Goal: Information Seeking & Learning: Learn about a topic

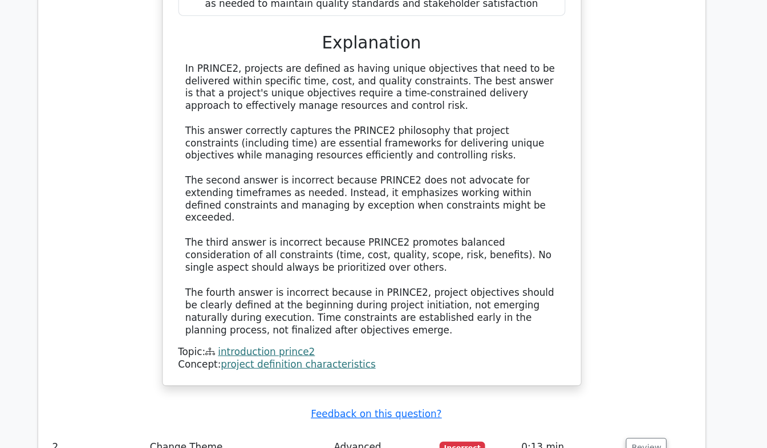
click at [580, 178] on div "What best describes the relationship between a project's unique objectives and …" at bounding box center [383, 87] width 399 height 602
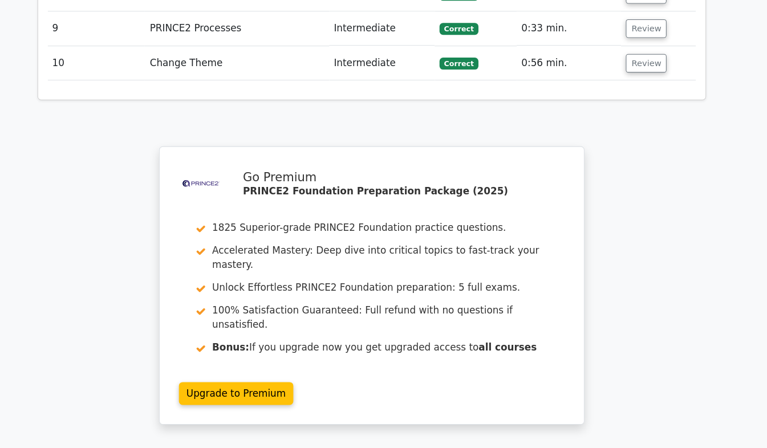
scroll to position [1966, 0]
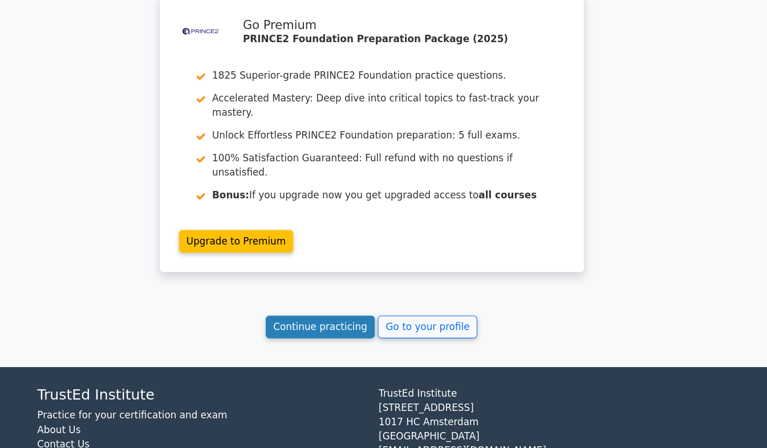
click at [362, 322] on link "Continue practicing" at bounding box center [335, 333] width 104 height 22
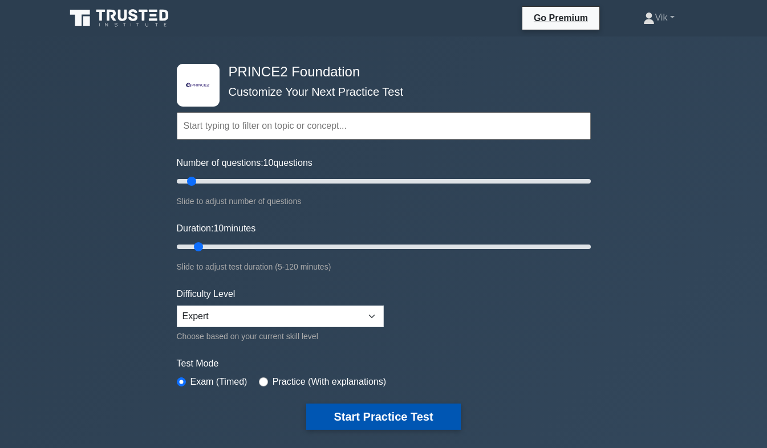
click at [405, 415] on button "Start Practice Test" at bounding box center [383, 417] width 154 height 26
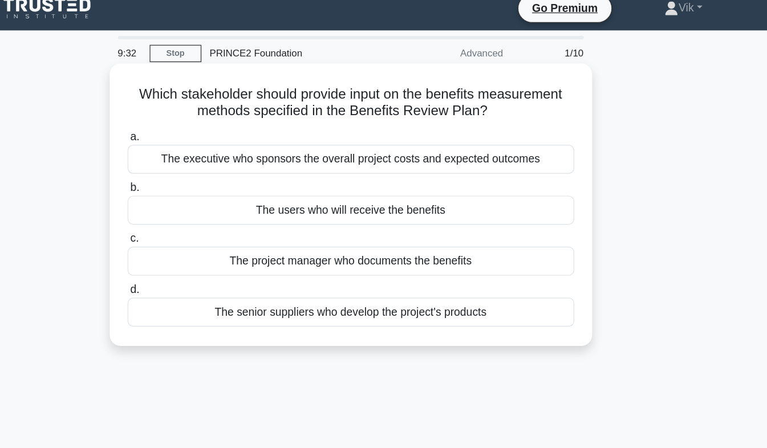
click at [529, 151] on div "The executive who sponsors the overall project costs and expected outcomes" at bounding box center [384, 143] width 370 height 24
click at [199, 128] on input "a. The executive who sponsors the overall project costs and expected outcomes" at bounding box center [199, 124] width 0 height 7
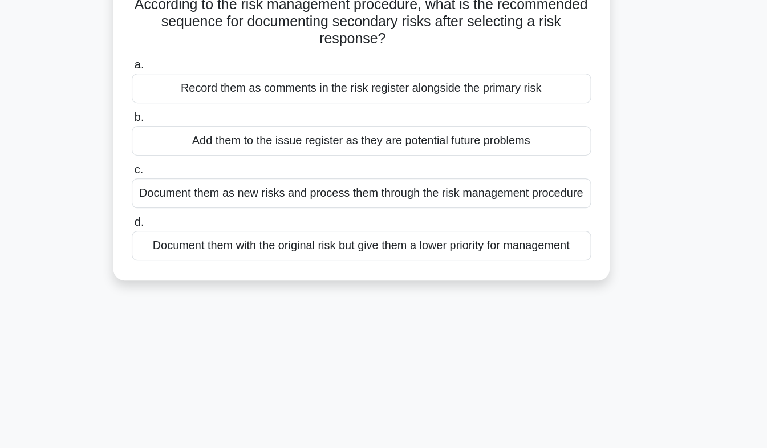
scroll to position [6, 0]
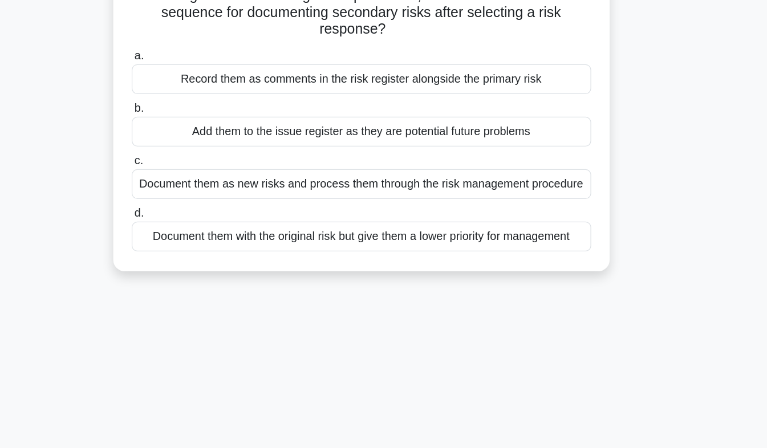
click at [421, 282] on div "Document them with the original risk but give them a lower priority for managem…" at bounding box center [384, 278] width 370 height 24
click at [199, 263] on input "d. Document them with the original risk but give them a lower priority for mana…" at bounding box center [199, 258] width 0 height 7
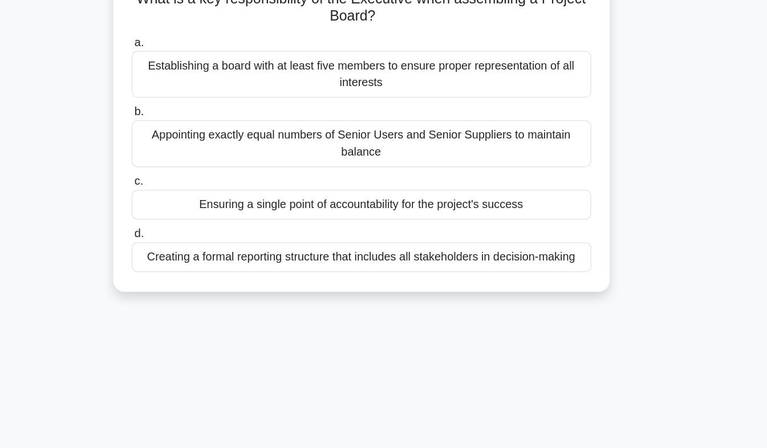
scroll to position [0, 0]
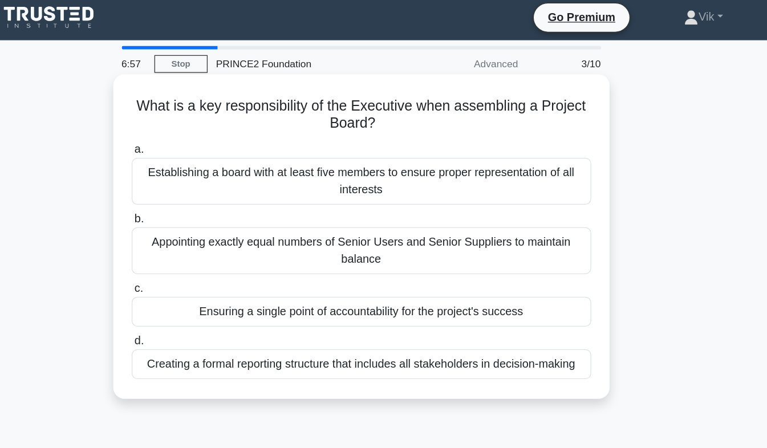
click at [506, 307] on div "Creating a formal reporting structure that includes all stakeholders in decisio…" at bounding box center [384, 297] width 370 height 24
click at [199, 282] on input "d. Creating a formal reporting structure that includes all stakeholders in deci…" at bounding box center [199, 278] width 0 height 7
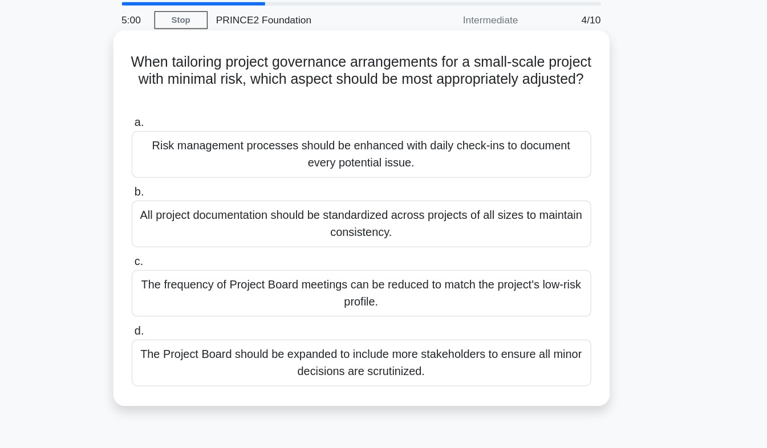
click at [530, 177] on div "Risk management processes should be enhanced with daily check-ins to document e…" at bounding box center [384, 164] width 370 height 38
click at [199, 142] on input "a. Risk management processes should be enhanced with daily check-ins to documen…" at bounding box center [199, 138] width 0 height 7
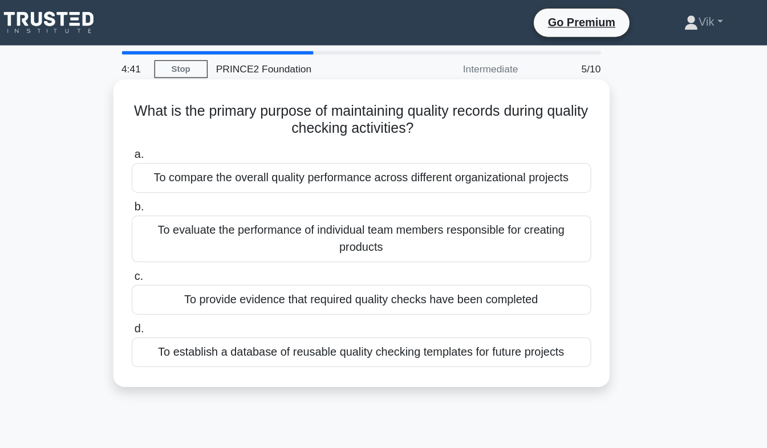
click at [546, 244] on div "To provide evidence that required quality checks have been completed" at bounding box center [384, 241] width 370 height 24
click at [199, 226] on input "c. To provide evidence that required quality checks have been completed" at bounding box center [199, 222] width 0 height 7
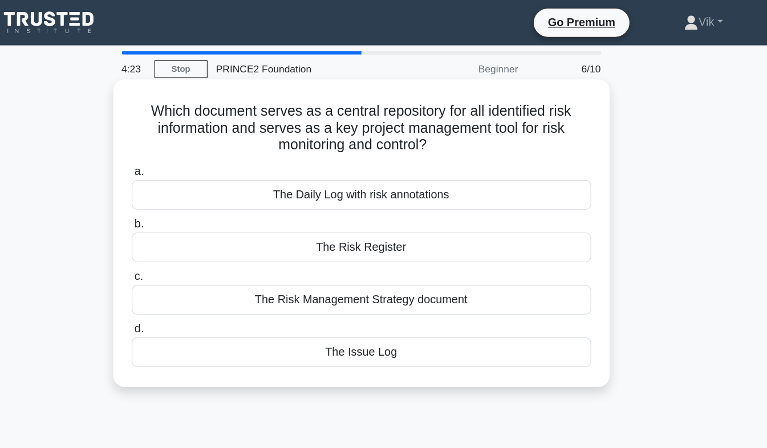
click at [461, 205] on div "The Risk Register" at bounding box center [384, 199] width 370 height 24
click at [199, 184] on input "b. The Risk Register" at bounding box center [199, 180] width 0 height 7
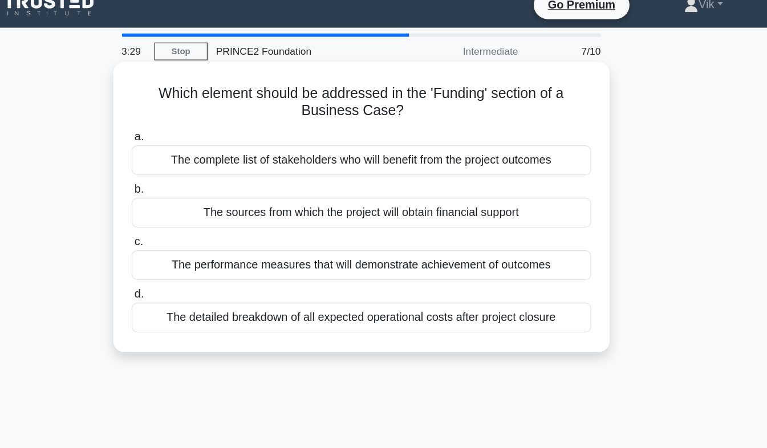
click at [521, 196] on div "The sources from which the project will obtain financial support" at bounding box center [384, 185] width 370 height 24
click at [199, 171] on input "b. The sources from which the project will obtain financial support" at bounding box center [199, 166] width 0 height 7
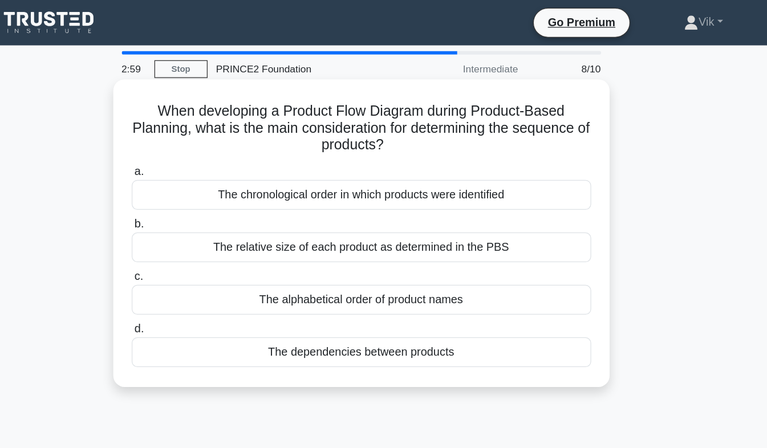
click at [454, 290] on div "The dependencies between products" at bounding box center [384, 283] width 370 height 24
click at [199, 269] on input "d. The dependencies between products" at bounding box center [199, 264] width 0 height 7
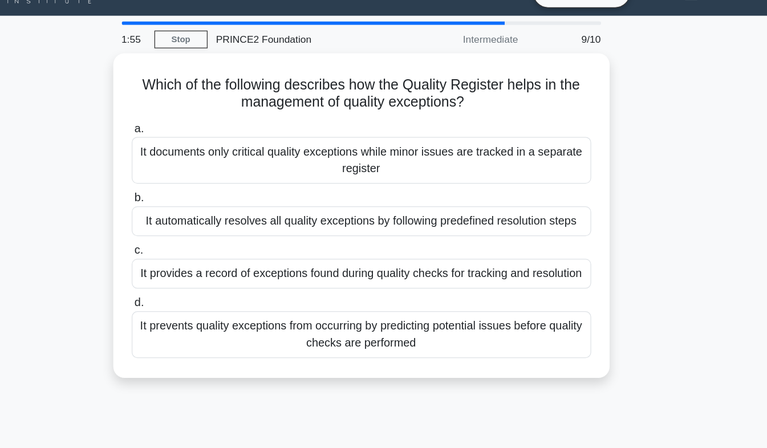
click at [667, 295] on div "Which of the following describes how the Quality Register helps in the manageme…" at bounding box center [384, 204] width 650 height 275
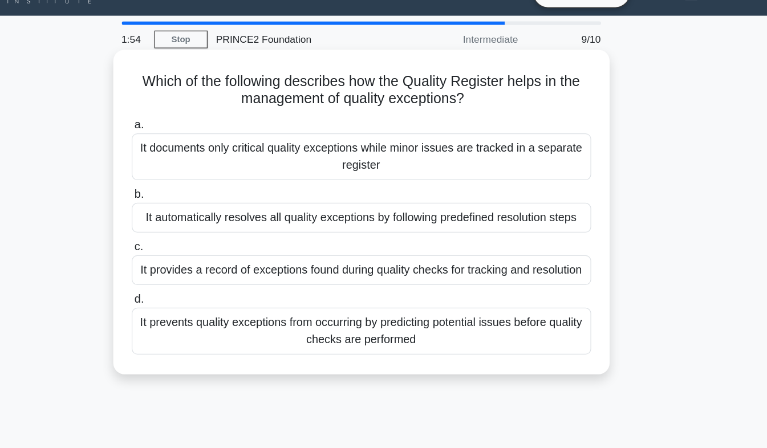
click at [541, 246] on div "It provides a record of exceptions found during quality checks for tracking and…" at bounding box center [384, 241] width 370 height 24
click at [199, 226] on input "c. It provides a record of exceptions found during quality checks for tracking …" at bounding box center [199, 222] width 0 height 7
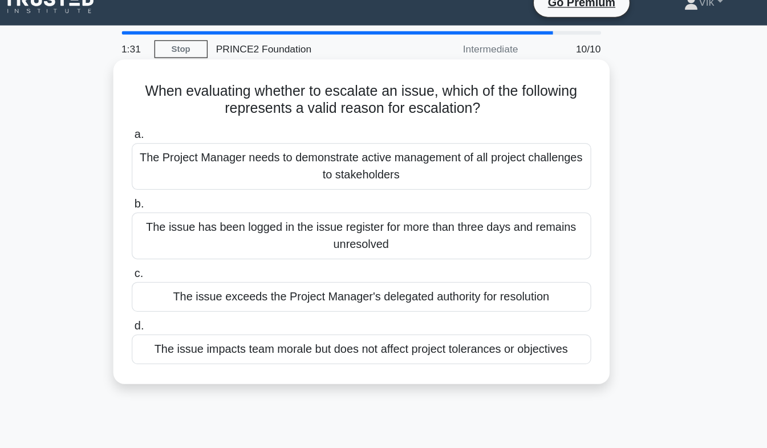
click at [538, 262] on div "The issue exceeds the Project Manager's delegated authority for resolution" at bounding box center [384, 255] width 370 height 24
click at [199, 240] on input "c. The issue exceeds the Project Manager's delegated authority for resolution" at bounding box center [199, 236] width 0 height 7
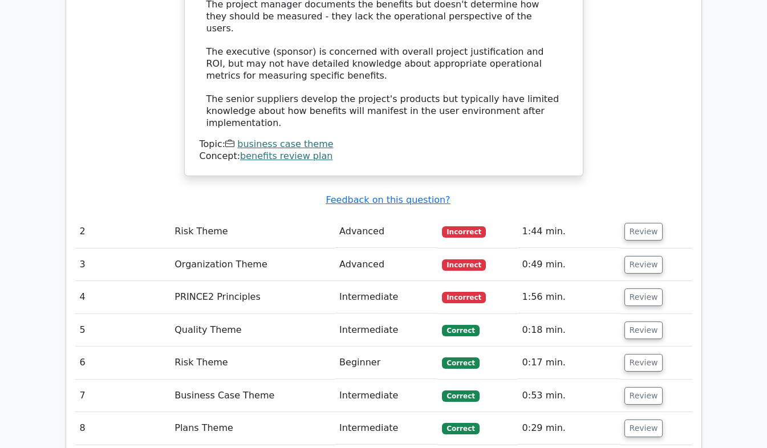
scroll to position [1425, 0]
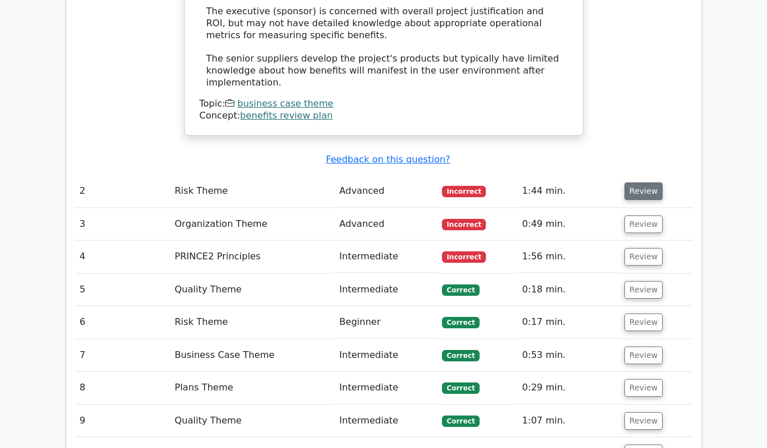
click at [651, 182] on button "Review" at bounding box center [643, 191] width 39 height 18
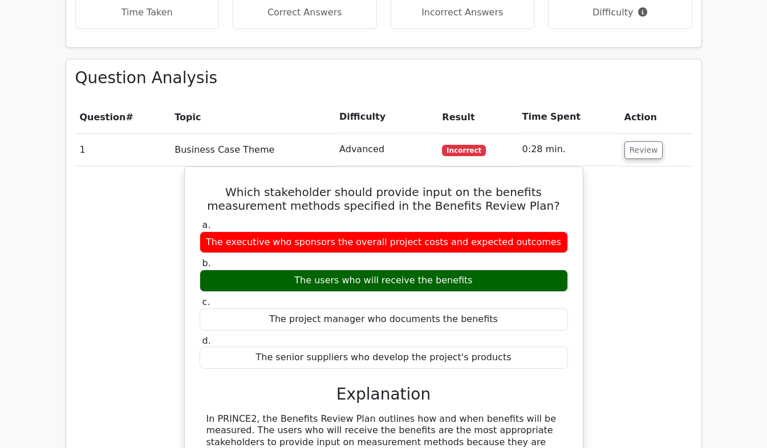
scroll to position [0, 1]
click at [645, 141] on button "Review" at bounding box center [643, 150] width 39 height 18
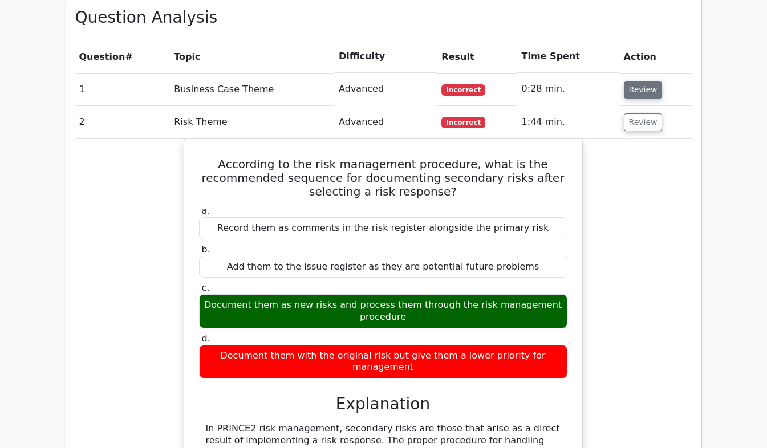
scroll to position [876, 0]
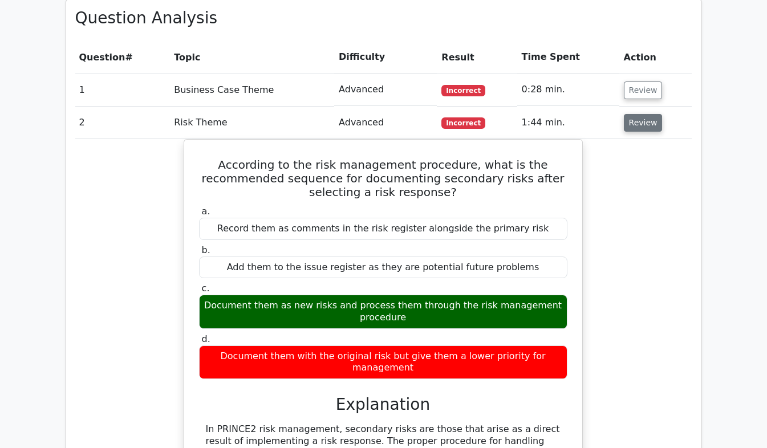
click at [647, 114] on button "Review" at bounding box center [643, 123] width 39 height 18
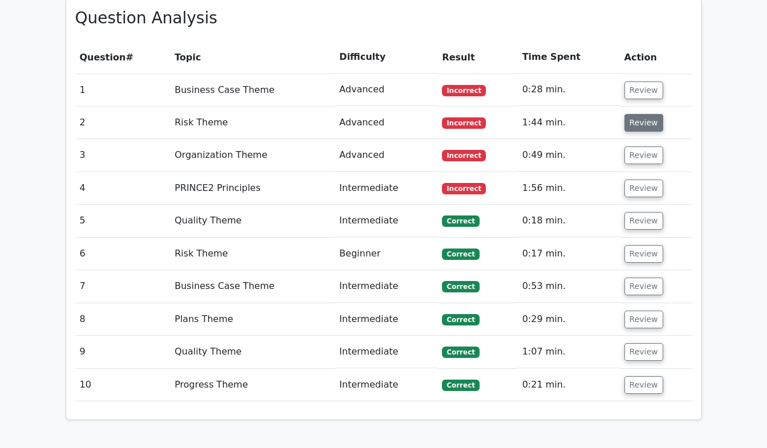
scroll to position [0, 0]
click at [642, 147] on button "Review" at bounding box center [643, 156] width 39 height 18
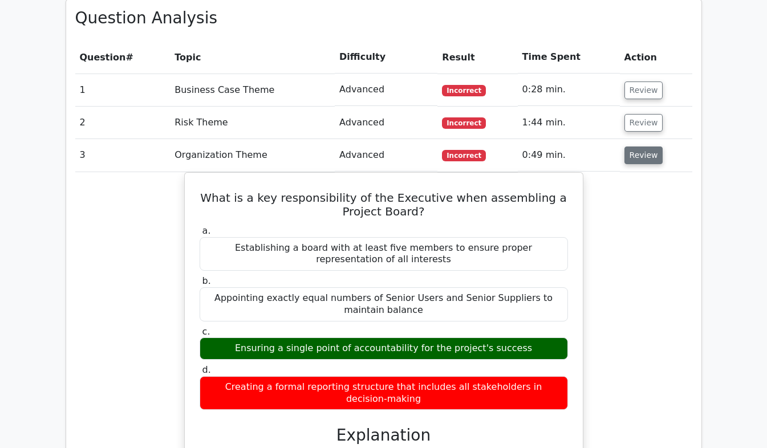
click at [650, 147] on button "Review" at bounding box center [643, 156] width 39 height 18
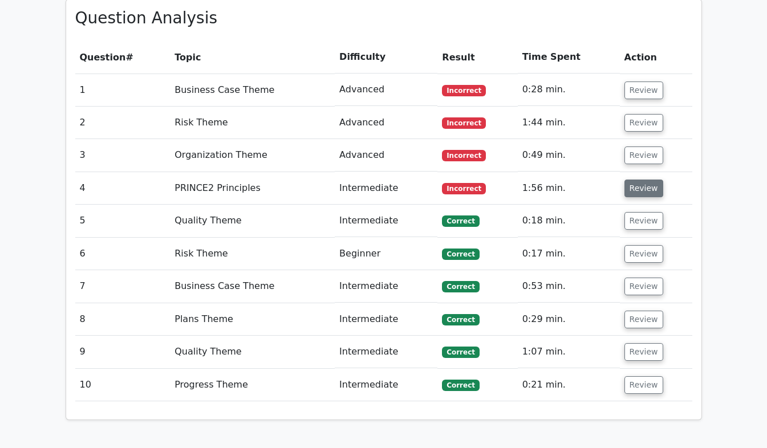
click at [647, 180] on button "Review" at bounding box center [643, 189] width 39 height 18
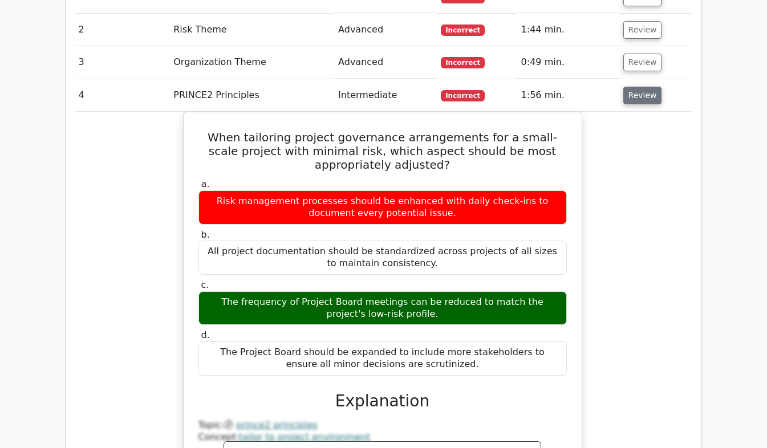
scroll to position [973, 0]
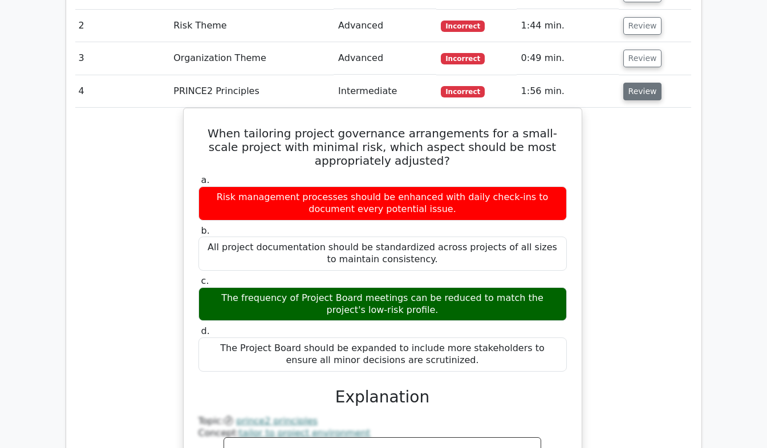
click at [644, 83] on button "Review" at bounding box center [642, 92] width 39 height 18
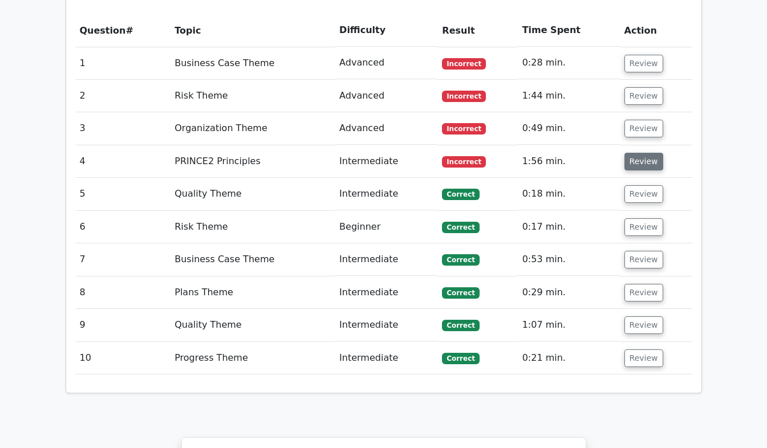
scroll to position [891, 0]
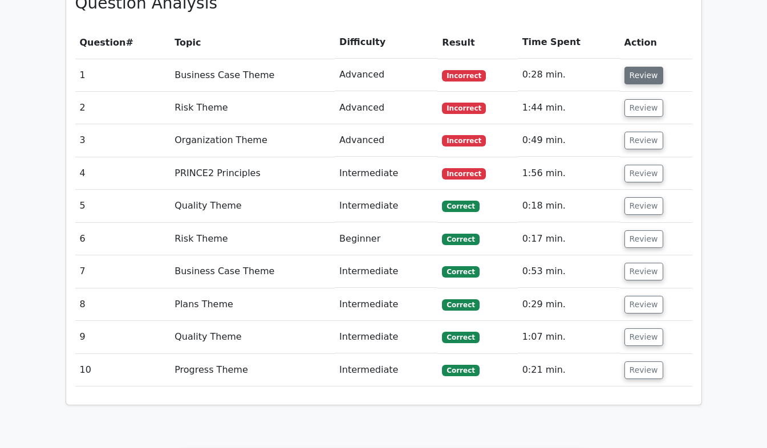
click at [647, 67] on button "Review" at bounding box center [643, 76] width 39 height 18
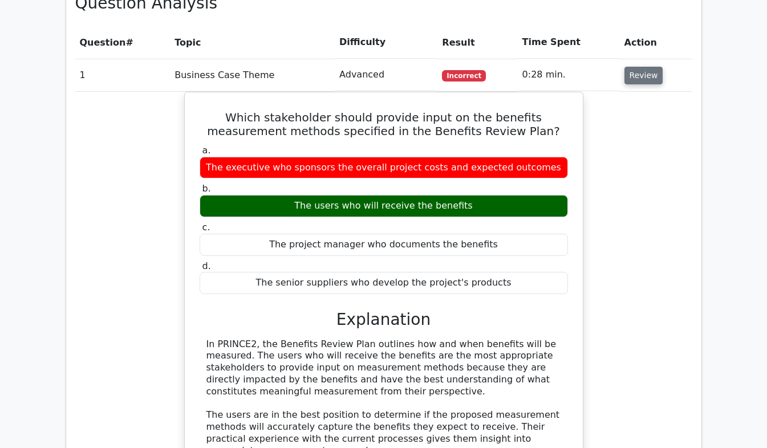
click at [653, 67] on button "Review" at bounding box center [643, 76] width 39 height 18
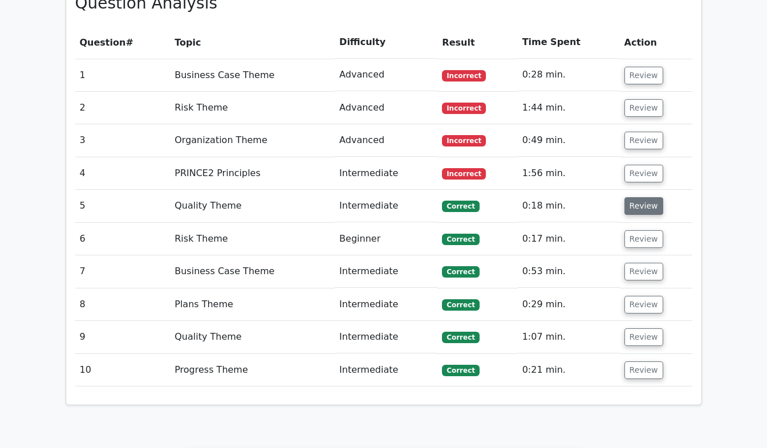
click at [647, 197] on button "Review" at bounding box center [643, 206] width 39 height 18
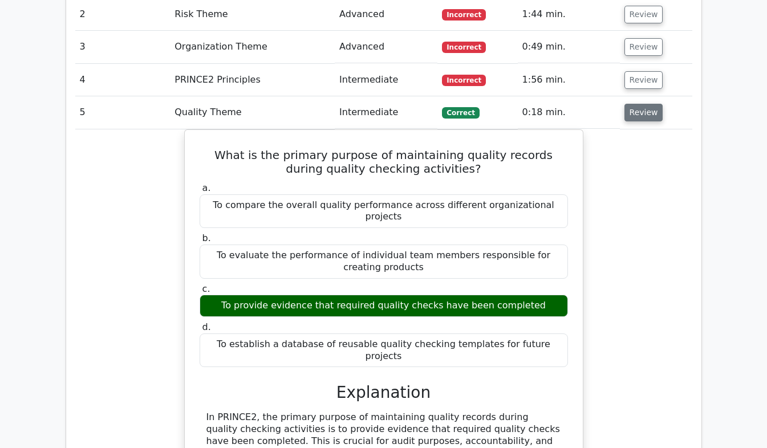
scroll to position [987, 0]
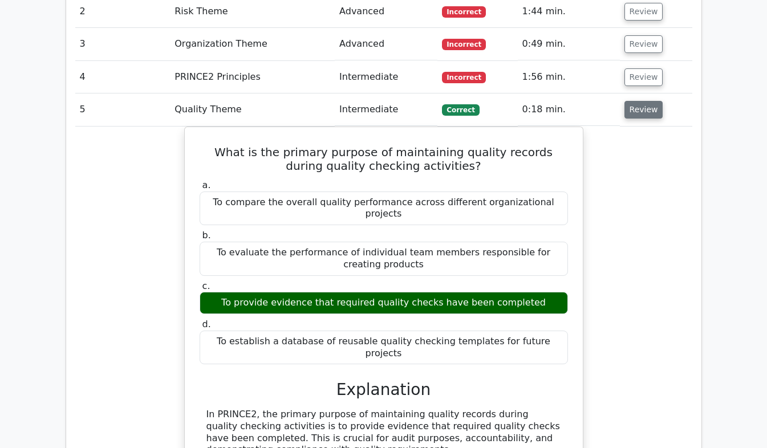
click at [650, 101] on button "Review" at bounding box center [643, 110] width 39 height 18
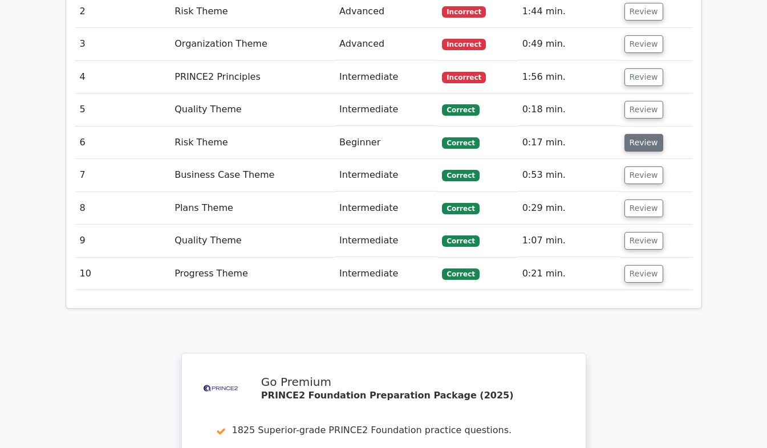
click at [654, 134] on button "Review" at bounding box center [643, 143] width 39 height 18
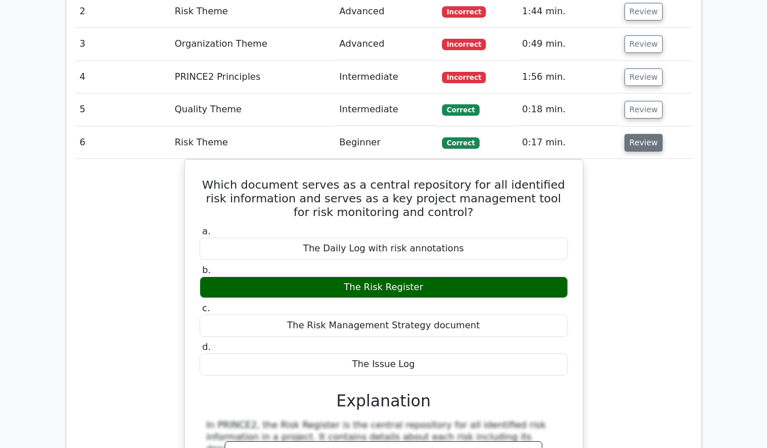
click at [642, 134] on button "Review" at bounding box center [643, 143] width 39 height 18
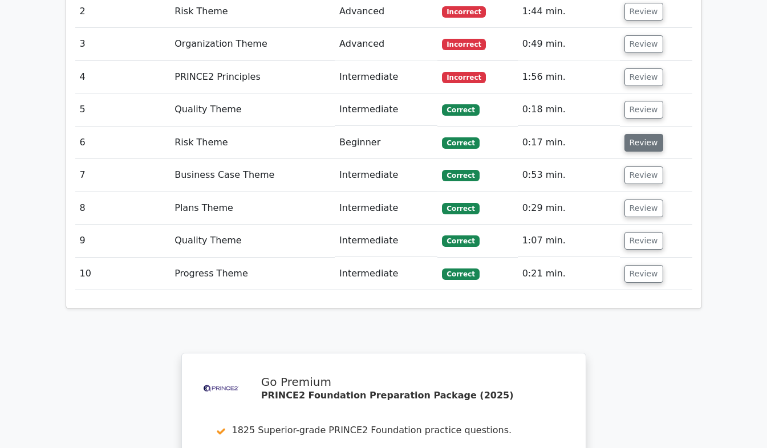
click at [644, 134] on button "Review" at bounding box center [643, 143] width 39 height 18
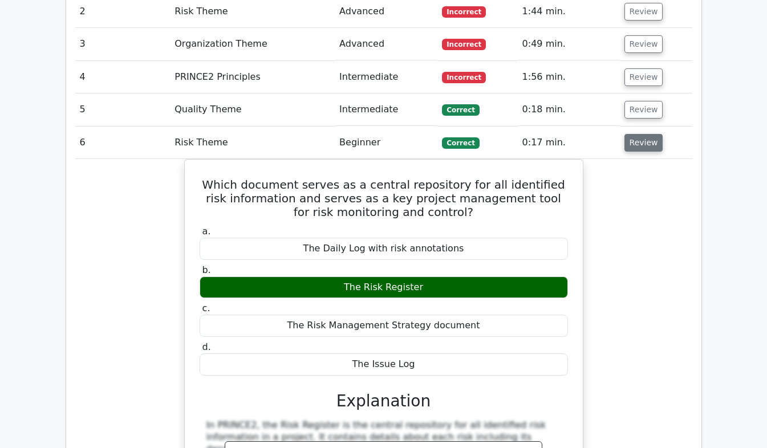
click at [650, 134] on button "Review" at bounding box center [643, 143] width 39 height 18
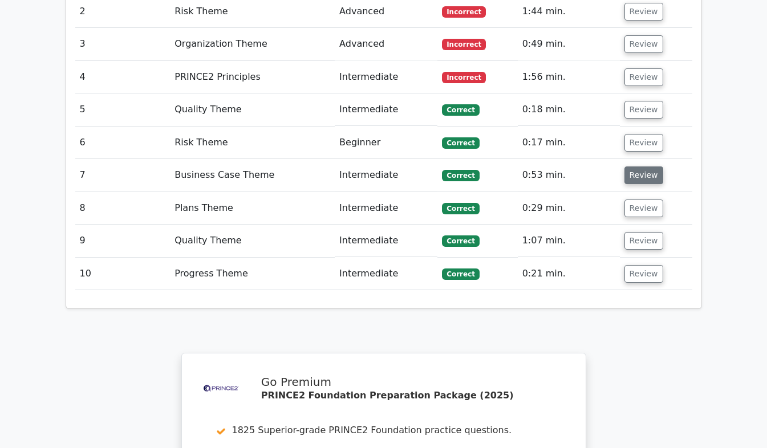
click at [646, 167] on button "Review" at bounding box center [643, 176] width 39 height 18
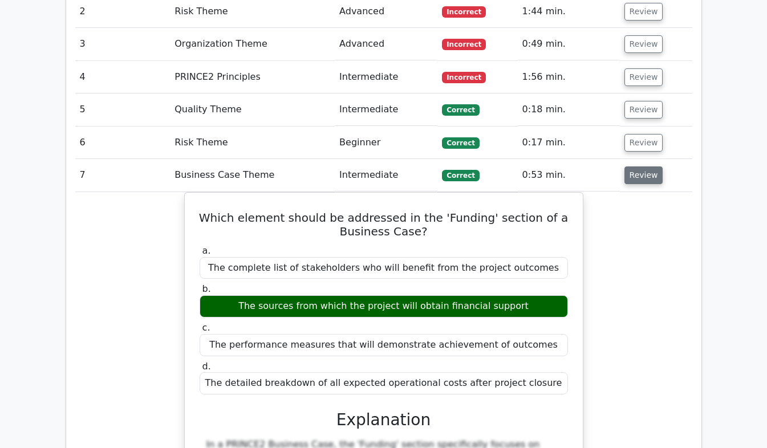
click at [638, 167] on button "Review" at bounding box center [643, 176] width 39 height 18
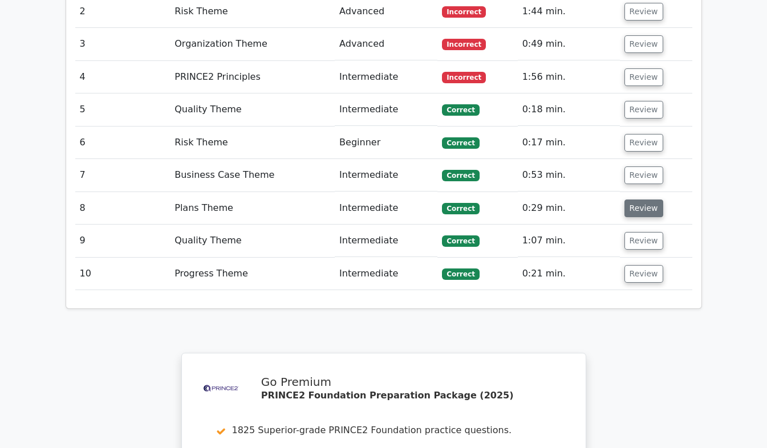
click at [642, 200] on button "Review" at bounding box center [643, 209] width 39 height 18
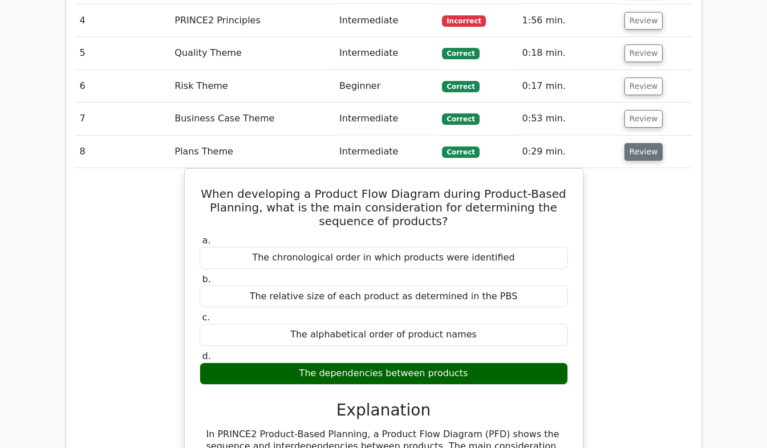
scroll to position [1042, 0]
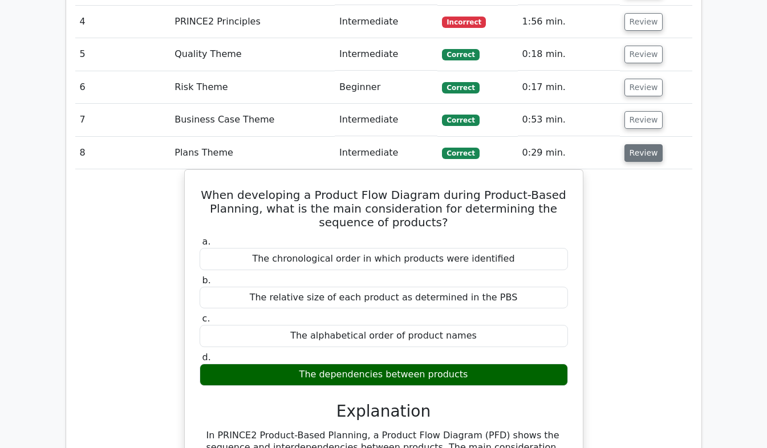
click at [637, 144] on button "Review" at bounding box center [643, 153] width 39 height 18
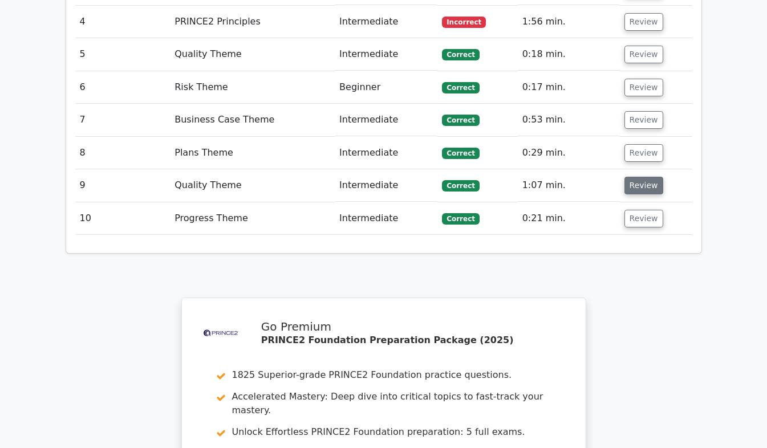
click at [647, 177] on button "Review" at bounding box center [643, 186] width 39 height 18
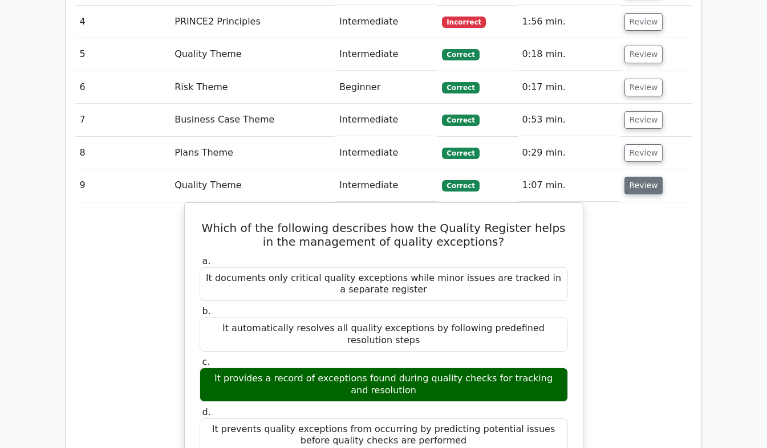
click at [644, 177] on button "Review" at bounding box center [643, 186] width 39 height 18
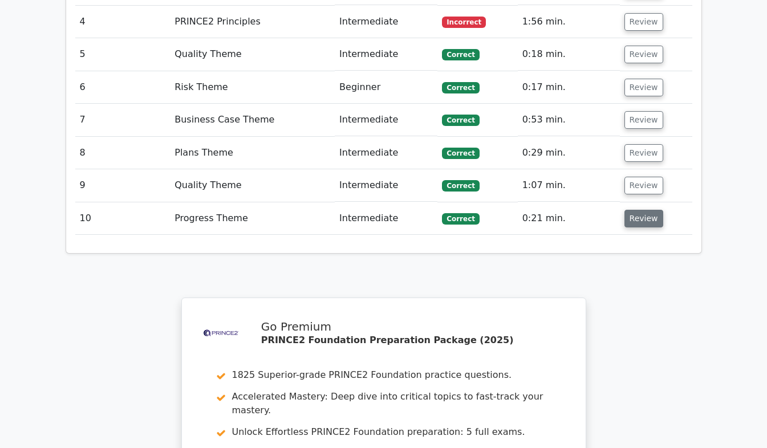
click at [639, 210] on button "Review" at bounding box center [643, 219] width 39 height 18
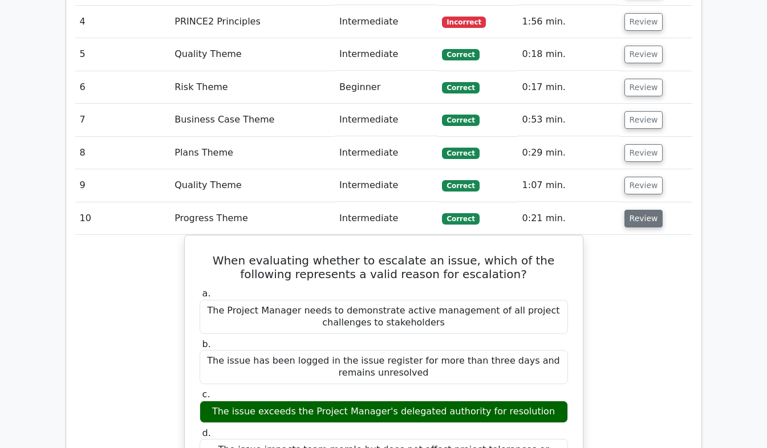
click at [653, 210] on button "Review" at bounding box center [643, 219] width 39 height 18
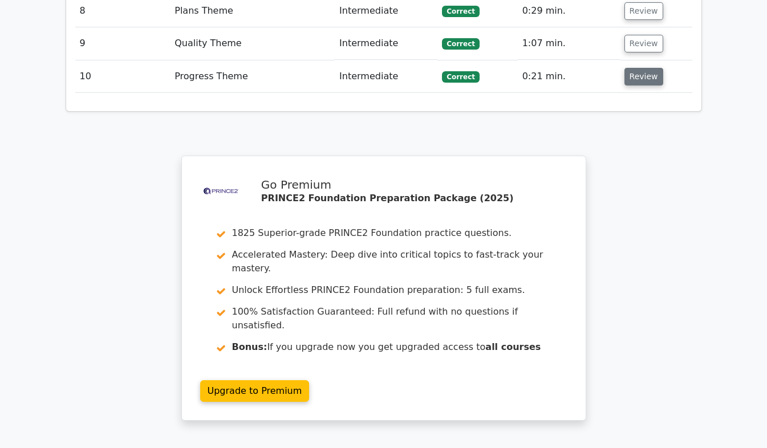
scroll to position [1187, 0]
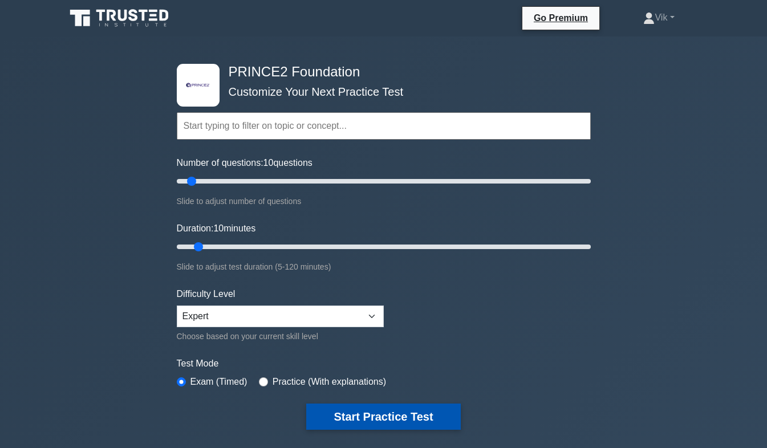
click at [431, 421] on button "Start Practice Test" at bounding box center [383, 417] width 154 height 26
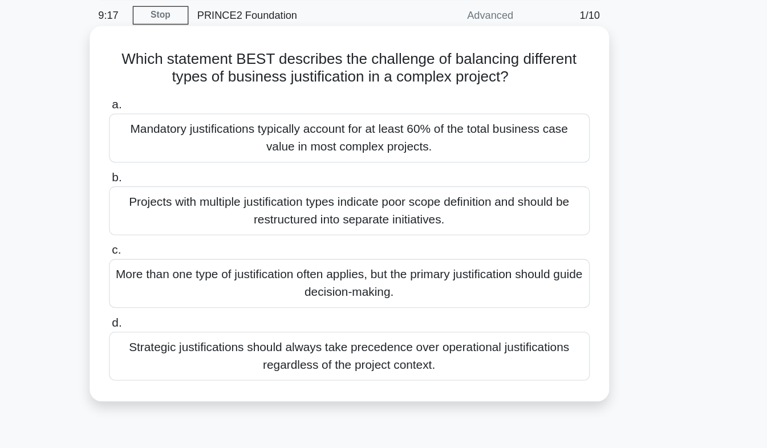
click at [509, 324] on div "Strategic justifications should always take precedence over operational justifi…" at bounding box center [384, 318] width 370 height 38
click at [199, 296] on input "d. Strategic justifications should always take precedence over operational just…" at bounding box center [199, 292] width 0 height 7
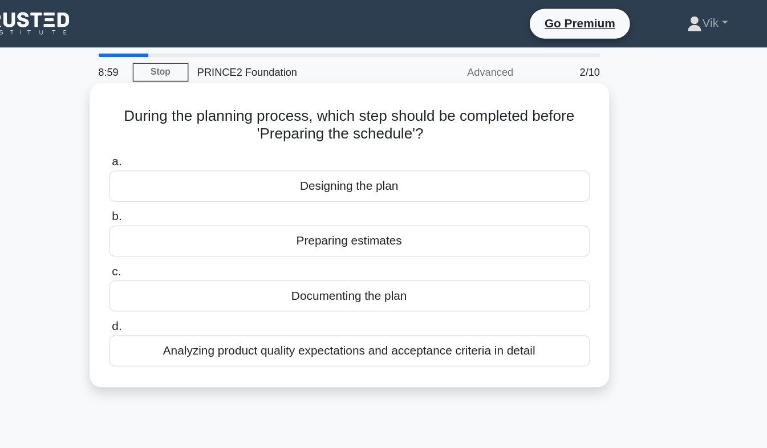
click at [415, 231] on div "Documenting the plan" at bounding box center [384, 228] width 370 height 24
click at [199, 213] on input "c. Documenting the plan" at bounding box center [199, 208] width 0 height 7
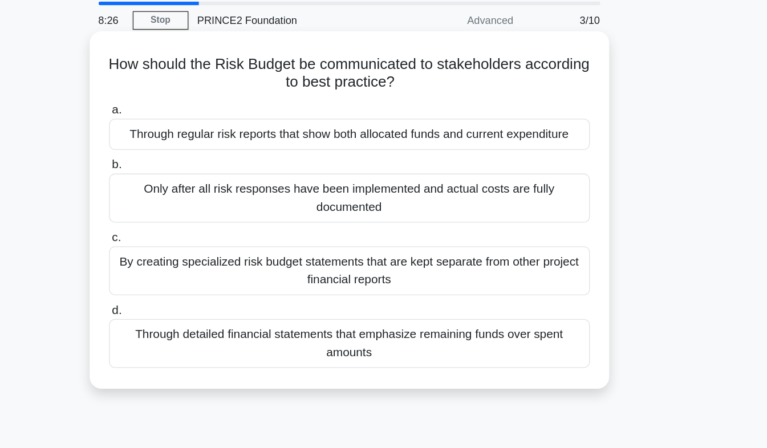
click at [433, 255] on div "By creating specialized risk budget statements that are kept separate from othe…" at bounding box center [384, 248] width 370 height 38
click at [199, 226] on input "c. By creating specialized risk budget statements that are kept separate from o…" at bounding box center [199, 222] width 0 height 7
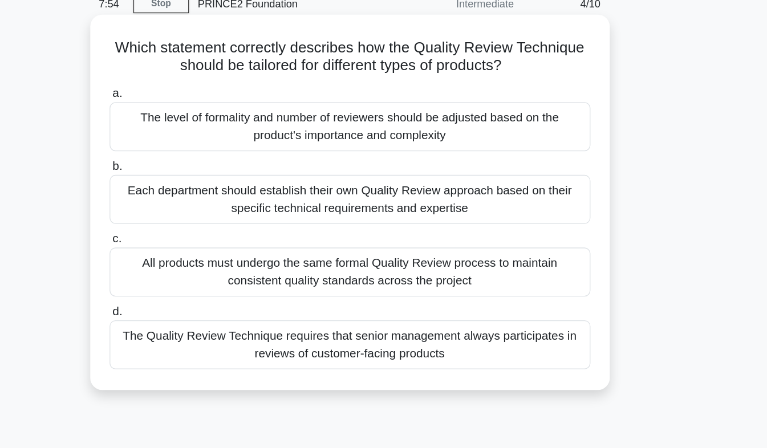
click at [482, 154] on div "The level of formality and number of reviewers should be adjusted based on the …" at bounding box center [384, 150] width 370 height 38
click at [199, 128] on input "a. The level of formality and number of reviewers should be adjusted based on t…" at bounding box center [199, 124] width 0 height 7
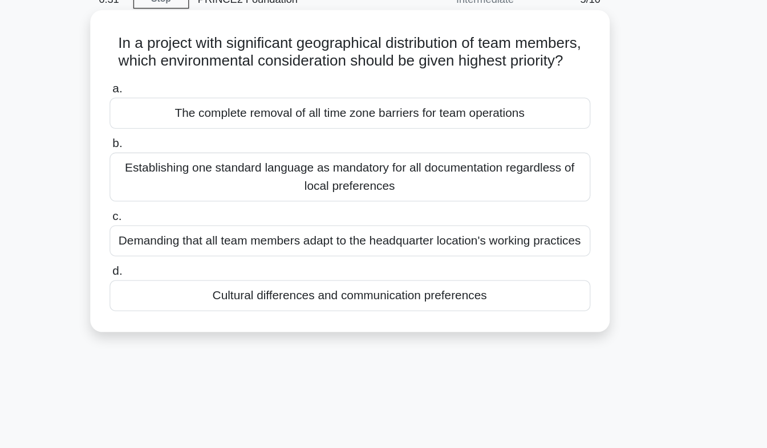
click at [528, 210] on div "Establishing one standard language as mandatory for all documentation regardles…" at bounding box center [384, 192] width 370 height 38
click at [199, 171] on input "b. Establishing one standard language as mandatory for all documentation regard…" at bounding box center [199, 166] width 0 height 7
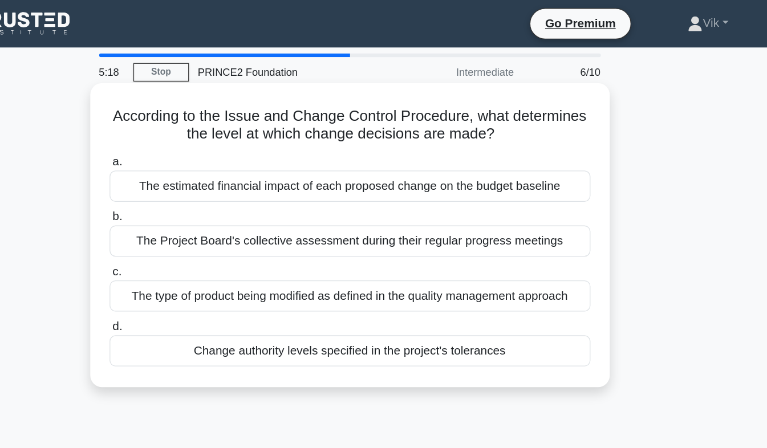
click at [507, 275] on div "Change authority levels specified in the project's tolerances" at bounding box center [384, 270] width 370 height 24
click at [199, 255] on input "d. Change authority levels specified in the project's tolerances" at bounding box center [199, 250] width 0 height 7
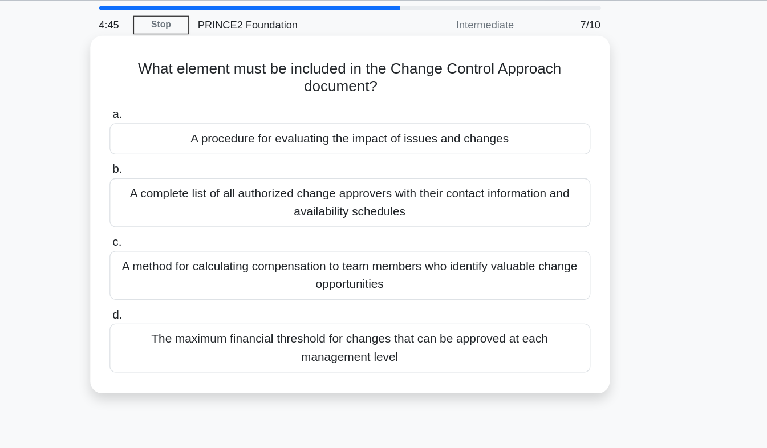
click at [556, 305] on div "The maximum financial threshold for changes that can be approved at each manage…" at bounding box center [384, 304] width 370 height 38
click at [199, 282] on input "d. The maximum financial threshold for changes that can be approved at each man…" at bounding box center [199, 278] width 0 height 7
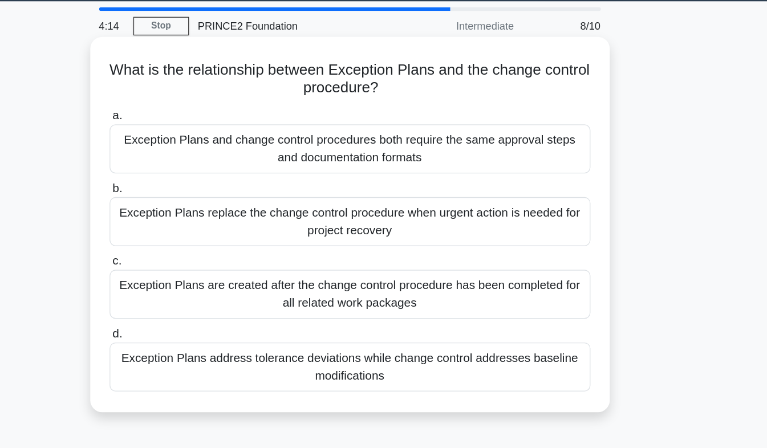
click at [491, 334] on div "Exception Plans address tolerance deviations while change control addresses bas…" at bounding box center [384, 318] width 370 height 38
click at [199, 296] on input "d. Exception Plans address tolerance deviations while change control addresses …" at bounding box center [199, 292] width 0 height 7
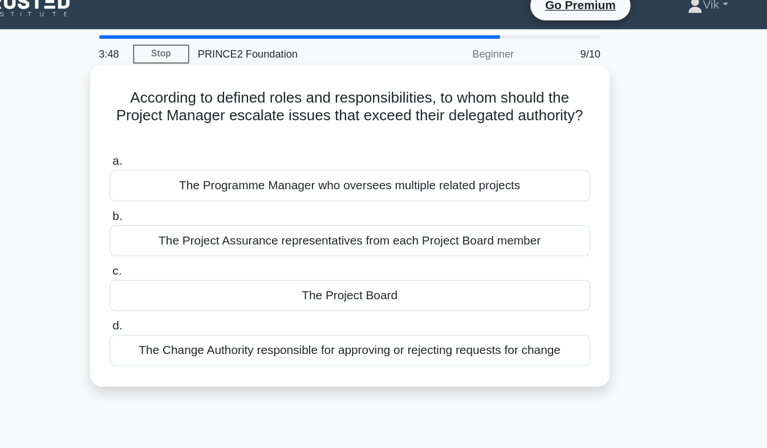
click at [498, 247] on div "The Project Board" at bounding box center [384, 241] width 370 height 24
click at [199, 226] on input "c. The Project Board" at bounding box center [199, 222] width 0 height 7
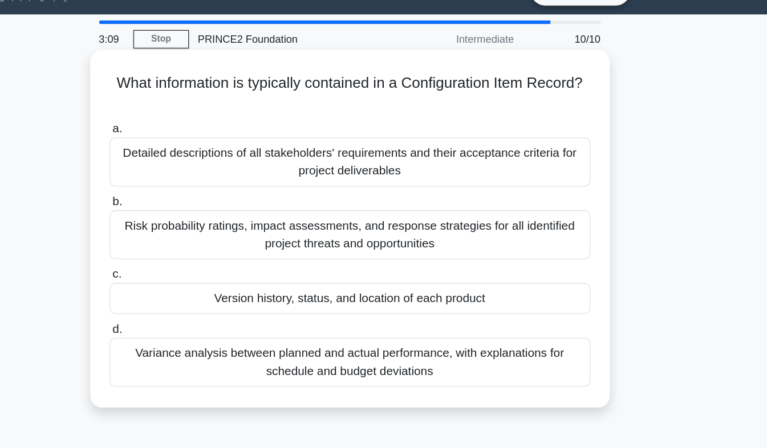
click at [456, 267] on div "Version history, status, and location of each product" at bounding box center [384, 255] width 370 height 24
click at [199, 240] on input "c. Version history, status, and location of each product" at bounding box center [199, 236] width 0 height 7
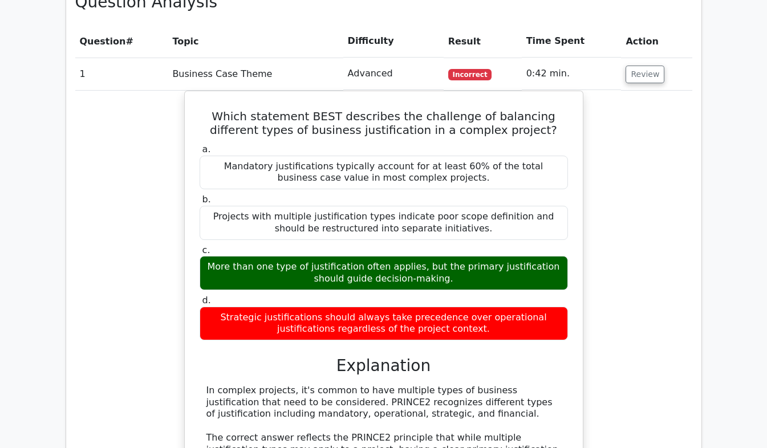
scroll to position [900, 0]
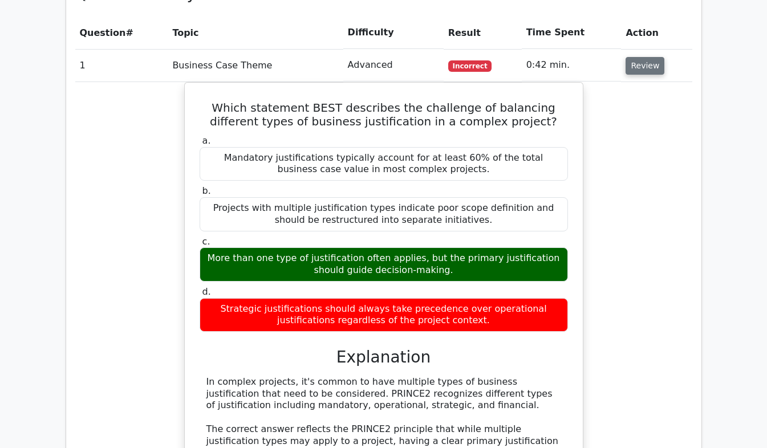
click at [644, 57] on button "Review" at bounding box center [645, 66] width 39 height 18
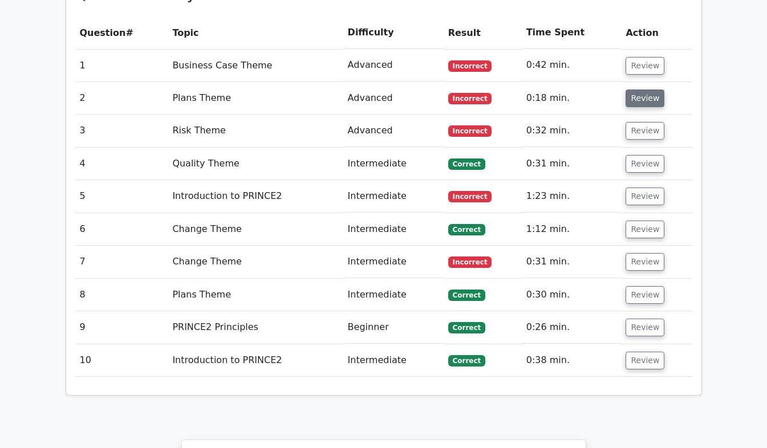
click at [652, 90] on button "Review" at bounding box center [645, 99] width 39 height 18
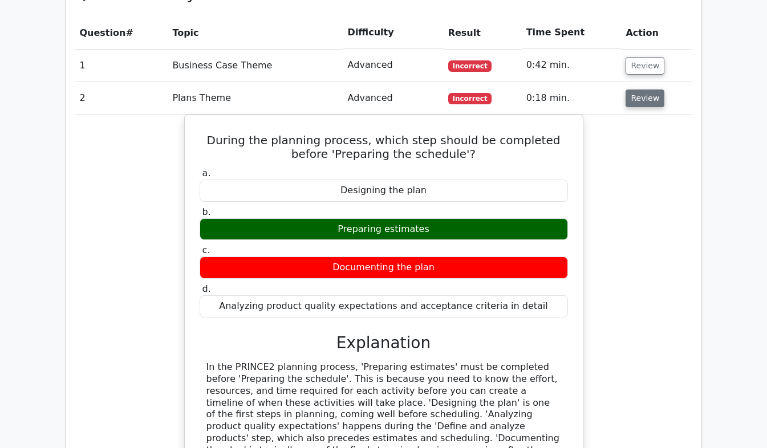
click at [649, 90] on button "Review" at bounding box center [645, 99] width 39 height 18
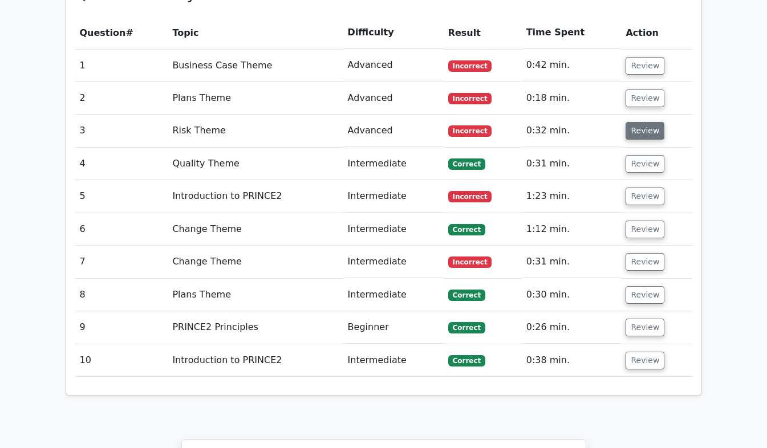
click at [651, 122] on button "Review" at bounding box center [645, 131] width 39 height 18
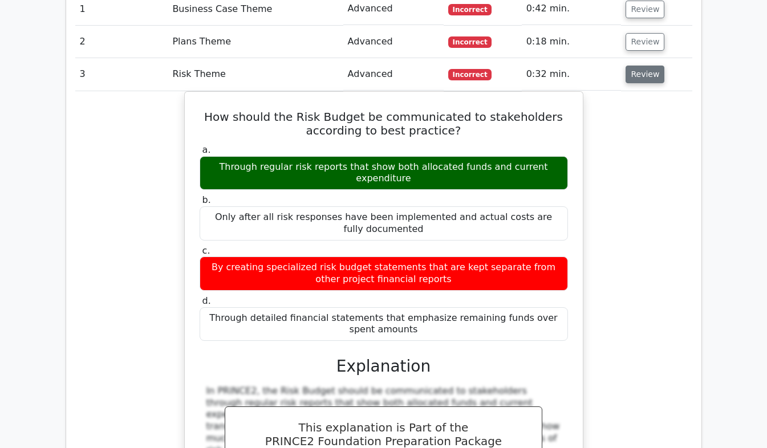
scroll to position [958, 0]
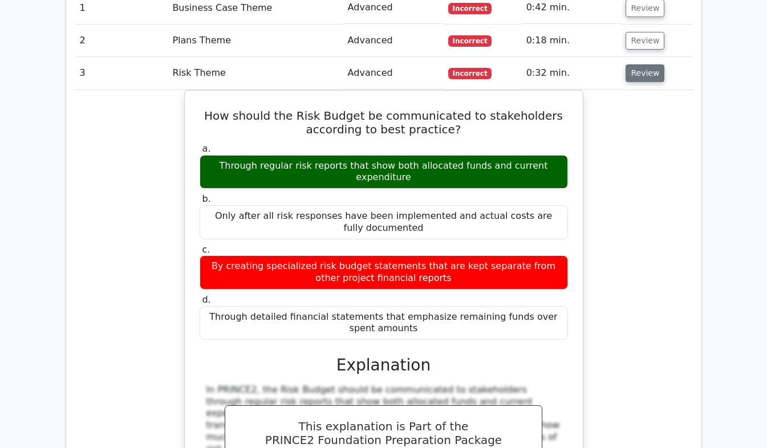
click at [650, 64] on button "Review" at bounding box center [645, 73] width 39 height 18
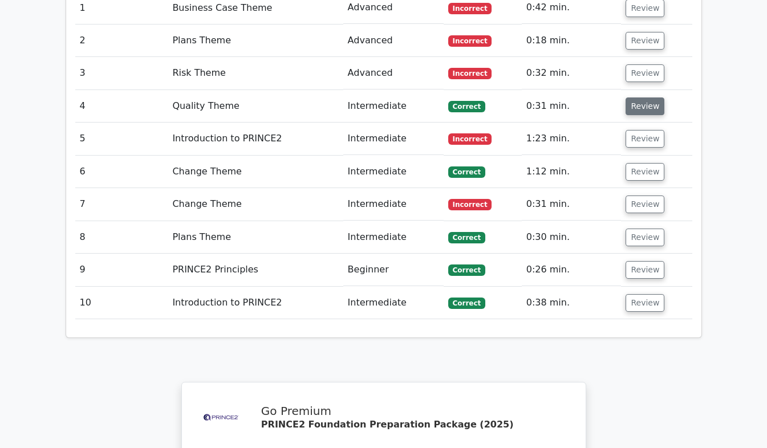
click at [650, 98] on button "Review" at bounding box center [645, 107] width 39 height 18
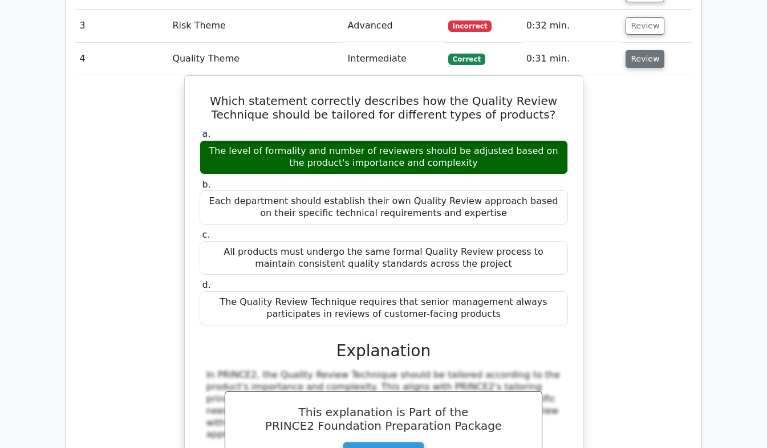
scroll to position [1008, 0]
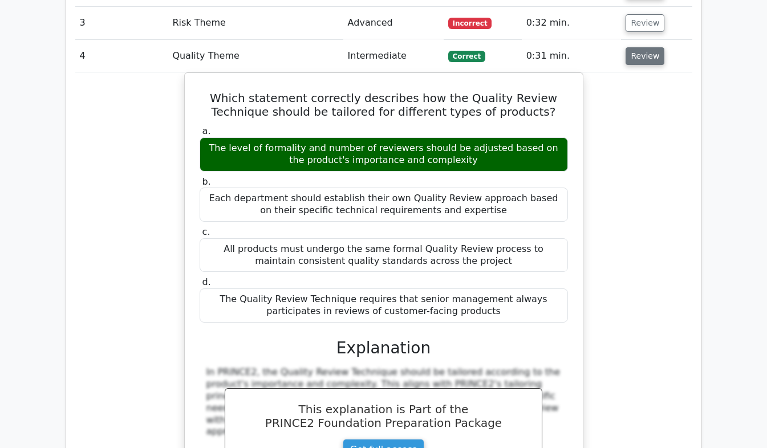
click at [648, 47] on button "Review" at bounding box center [645, 56] width 39 height 18
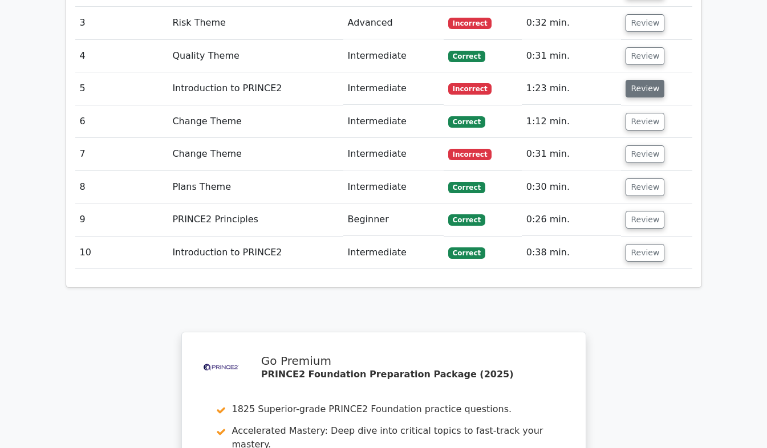
click at [650, 80] on button "Review" at bounding box center [645, 89] width 39 height 18
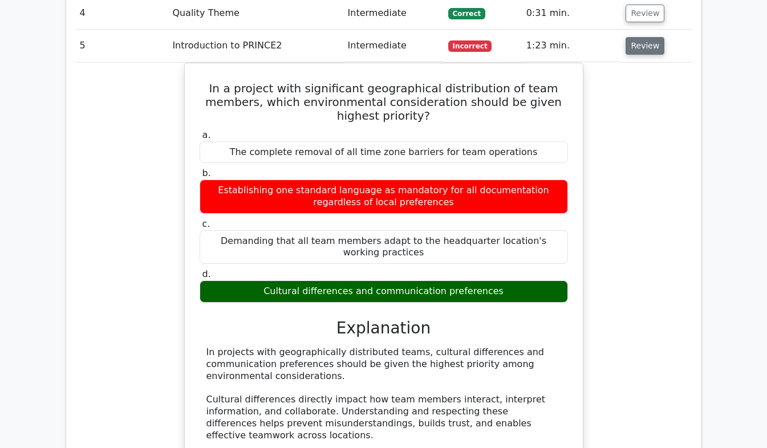
scroll to position [1053, 0]
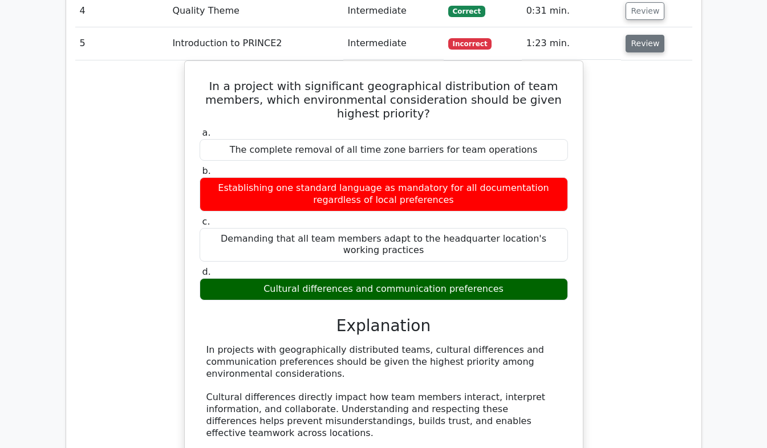
click at [647, 35] on button "Review" at bounding box center [645, 44] width 39 height 18
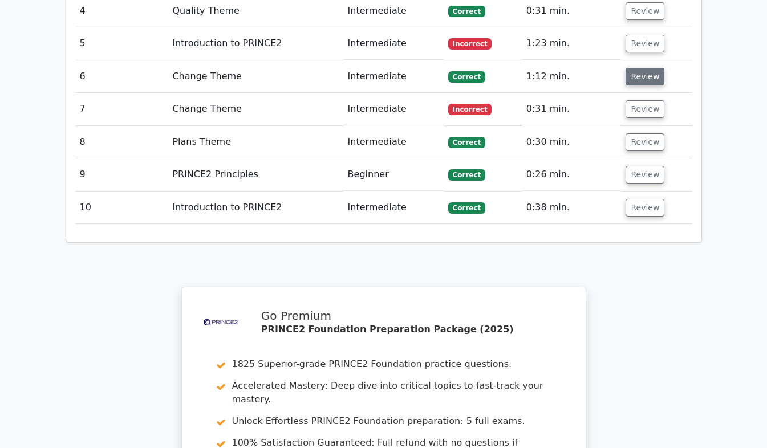
click at [647, 68] on button "Review" at bounding box center [645, 77] width 39 height 18
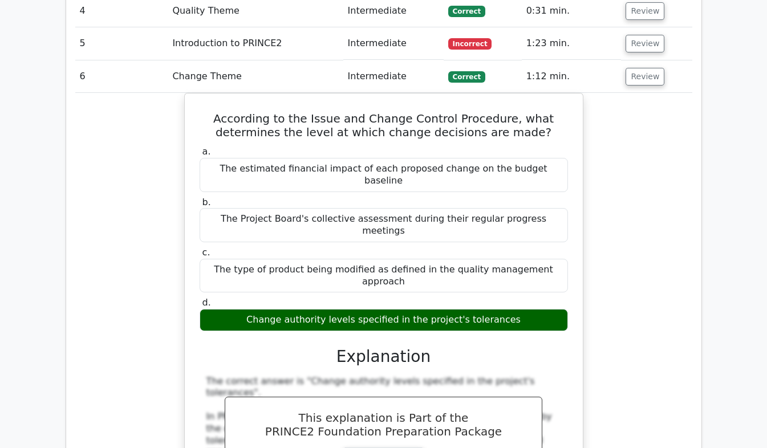
click at [650, 93] on div "According to the Issue and Change Control Procedure, what determines the level …" at bounding box center [383, 389] width 617 height 593
click at [648, 68] on button "Review" at bounding box center [645, 77] width 39 height 18
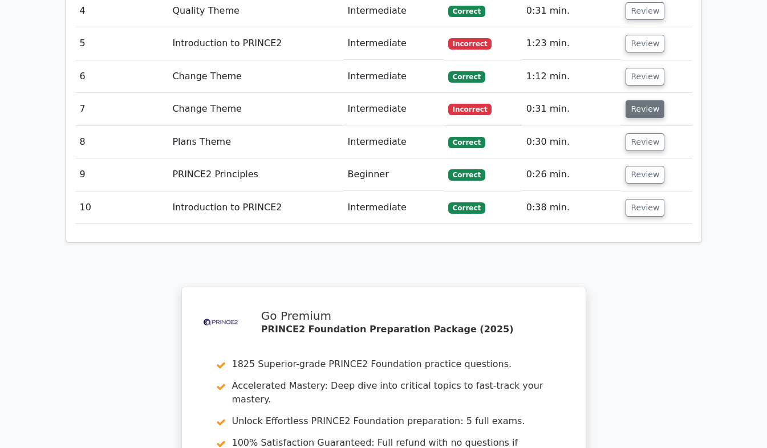
click at [649, 100] on button "Review" at bounding box center [645, 109] width 39 height 18
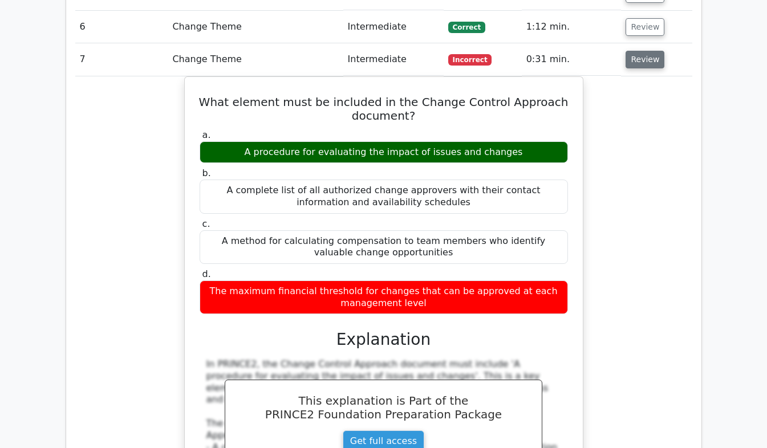
scroll to position [1103, 0]
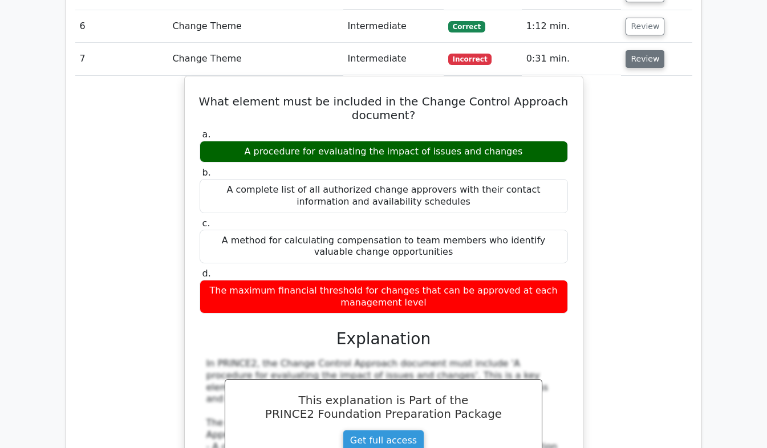
click at [643, 50] on button "Review" at bounding box center [645, 59] width 39 height 18
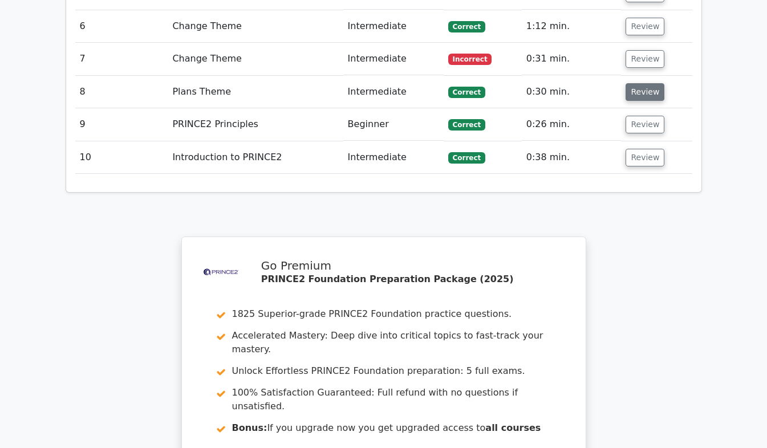
click at [648, 83] on button "Review" at bounding box center [645, 92] width 39 height 18
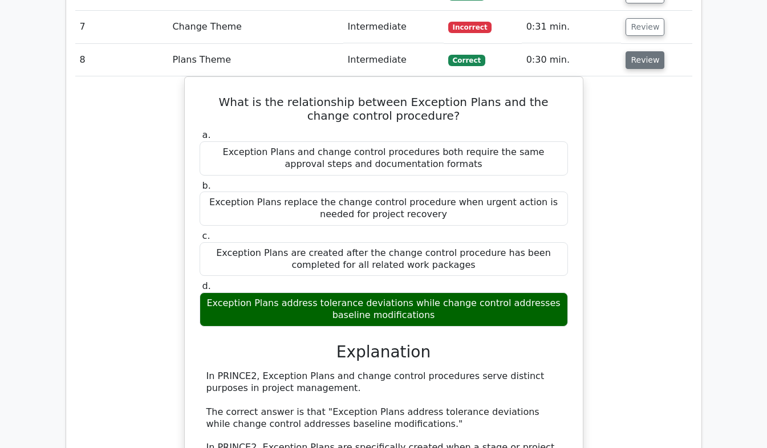
scroll to position [1140, 0]
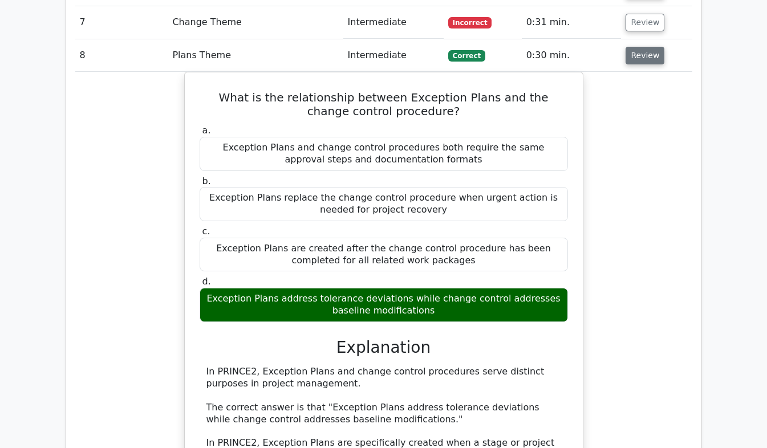
click at [648, 47] on button "Review" at bounding box center [645, 56] width 39 height 18
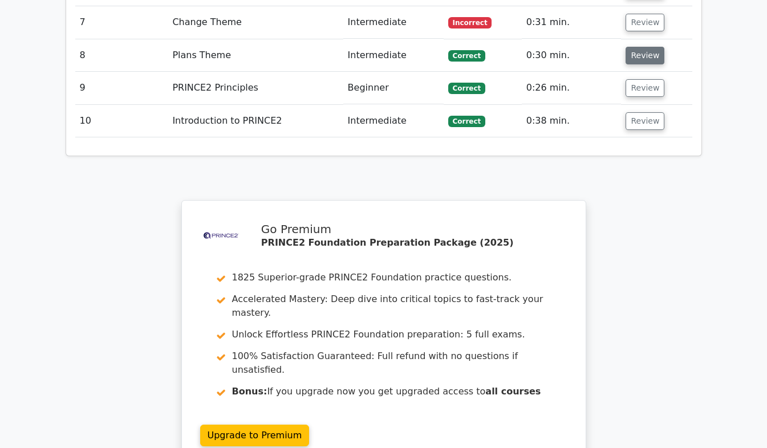
click at [644, 47] on button "Review" at bounding box center [645, 56] width 39 height 18
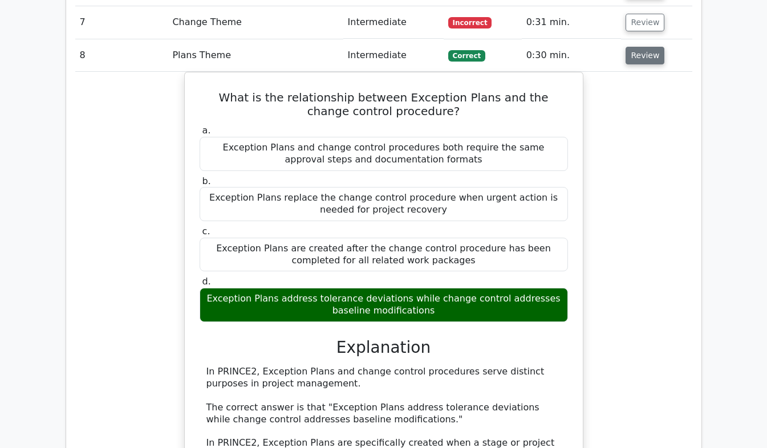
click at [650, 47] on button "Review" at bounding box center [645, 56] width 39 height 18
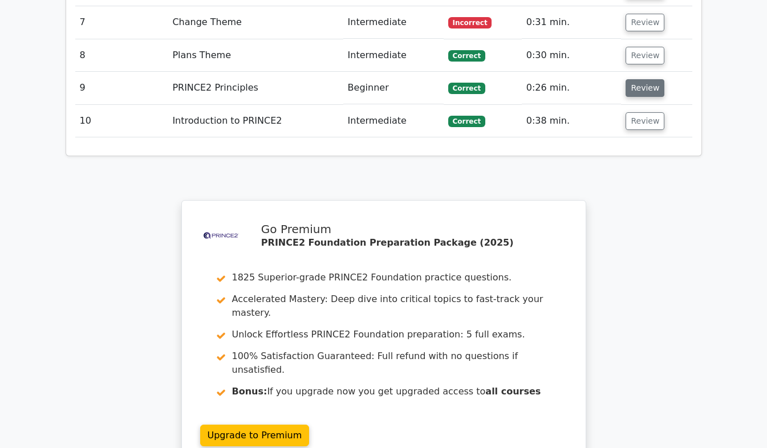
click at [650, 79] on button "Review" at bounding box center [645, 88] width 39 height 18
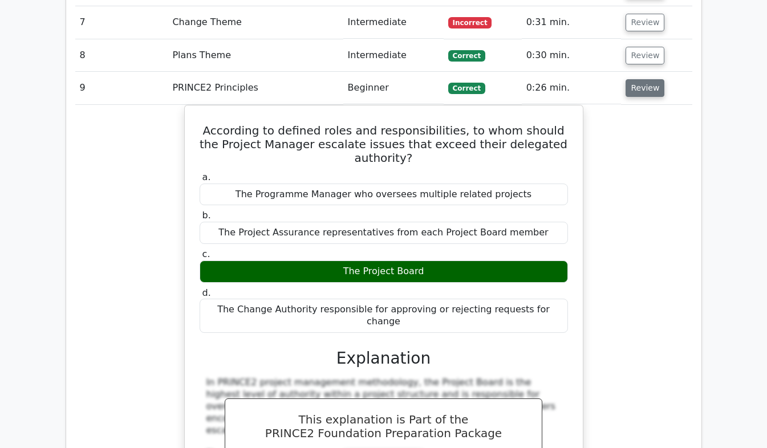
click at [650, 79] on button "Review" at bounding box center [645, 88] width 39 height 18
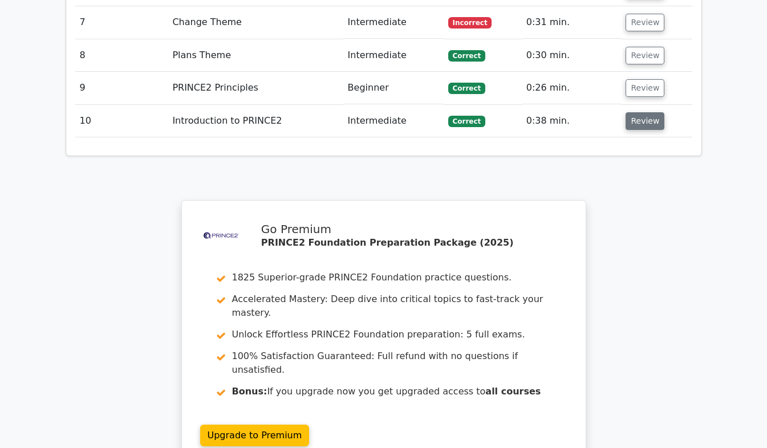
click at [650, 112] on button "Review" at bounding box center [645, 121] width 39 height 18
